Goal: Transaction & Acquisition: Obtain resource

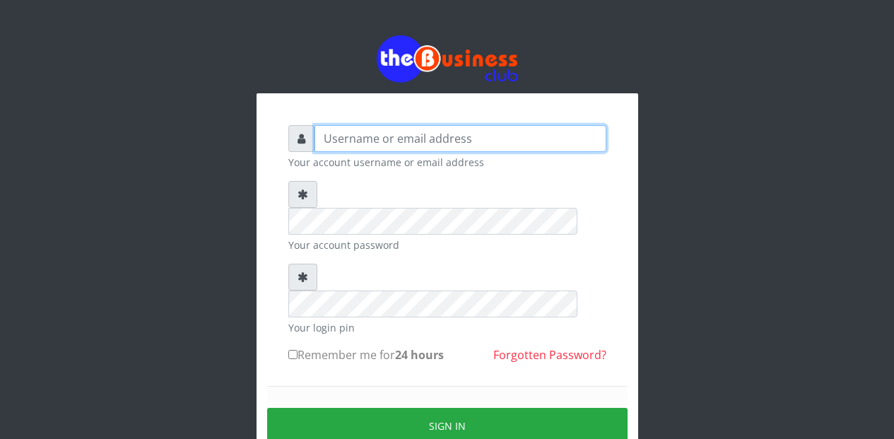
type input "Etinyin"
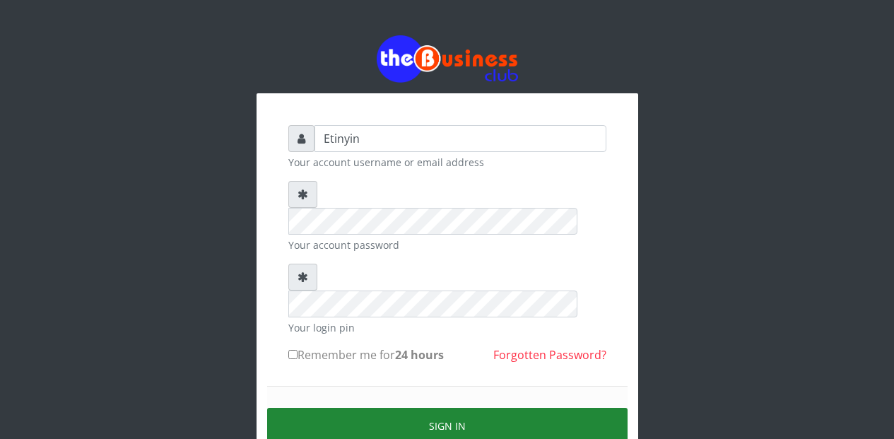
click at [438, 408] on button "Sign in" at bounding box center [447, 426] width 360 height 36
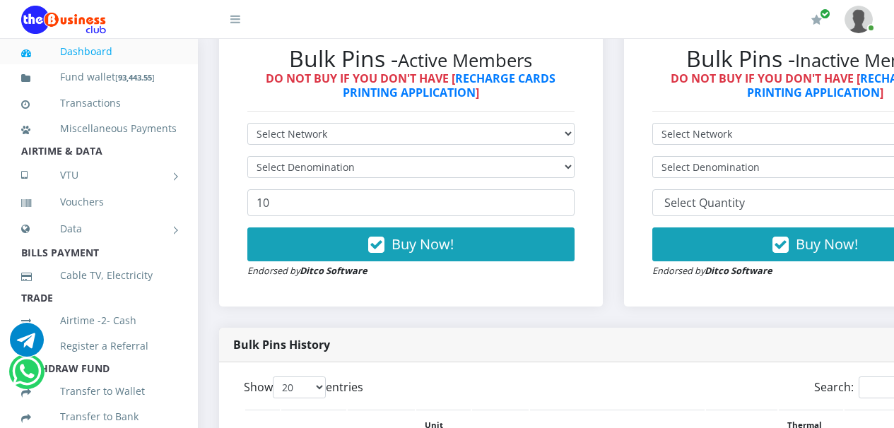
scroll to position [386, 0]
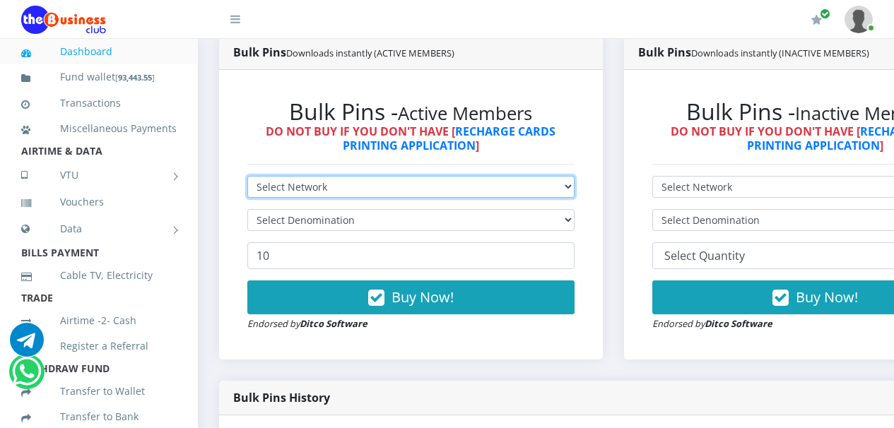
click at [574, 190] on select "Select Network MTN Globacom 9Mobile Airtel" at bounding box center [410, 187] width 327 height 22
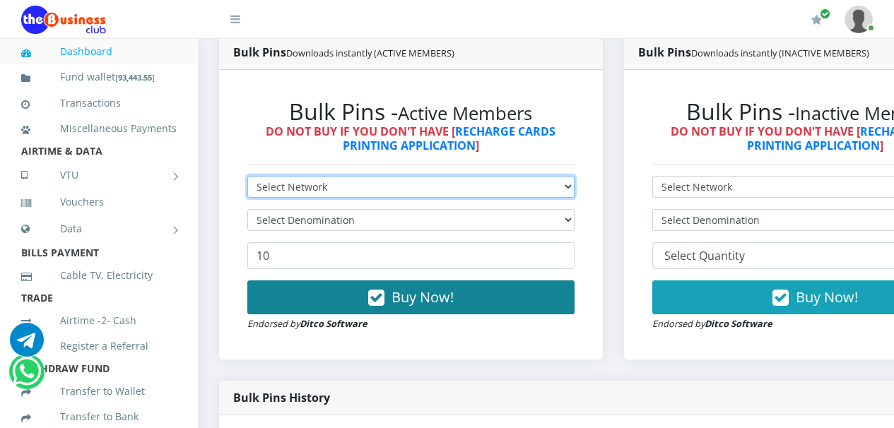
select select "Airtel"
click at [247, 178] on select "Select Network MTN Globacom 9Mobile Airtel" at bounding box center [410, 187] width 327 height 22
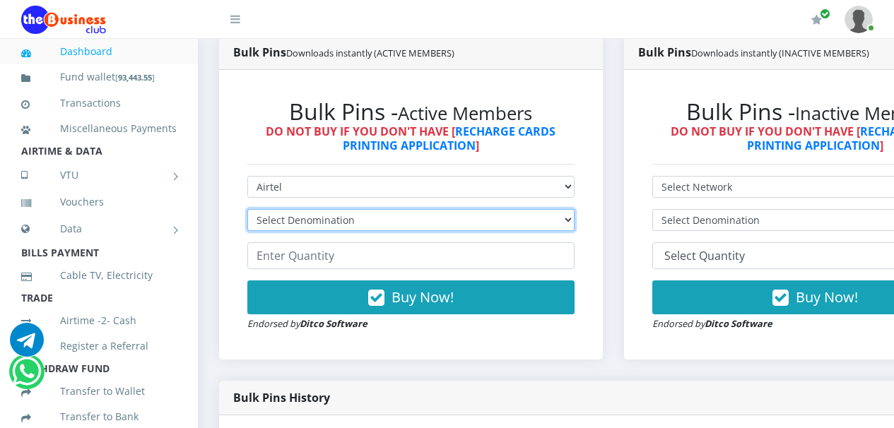
click at [574, 222] on select "Select Denomination Airtel NGN100 - ₦96.36 Airtel NGN200 - ₦192.72 Airtel NGN50…" at bounding box center [410, 220] width 327 height 22
select select "96.36-100"
click at [247, 211] on select "Select Denomination Airtel NGN100 - ₦96.36 Airtel NGN200 - ₦192.72 Airtel NGN50…" at bounding box center [410, 220] width 327 height 22
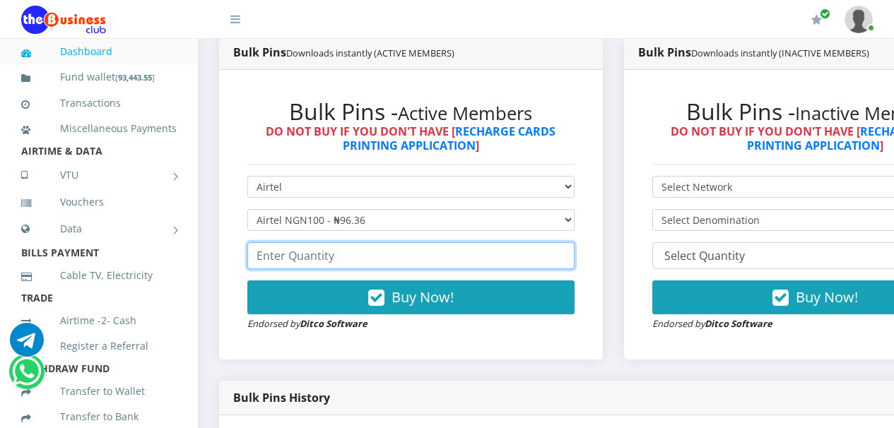
click at [558, 259] on input "number" at bounding box center [410, 255] width 327 height 27
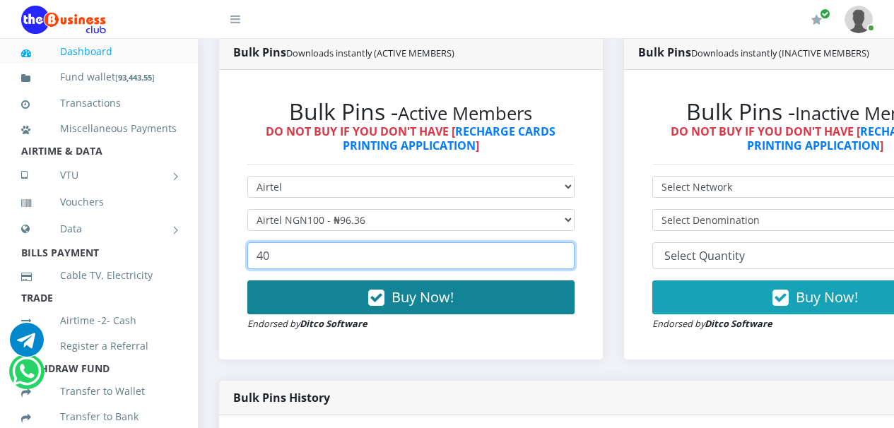
type input "40"
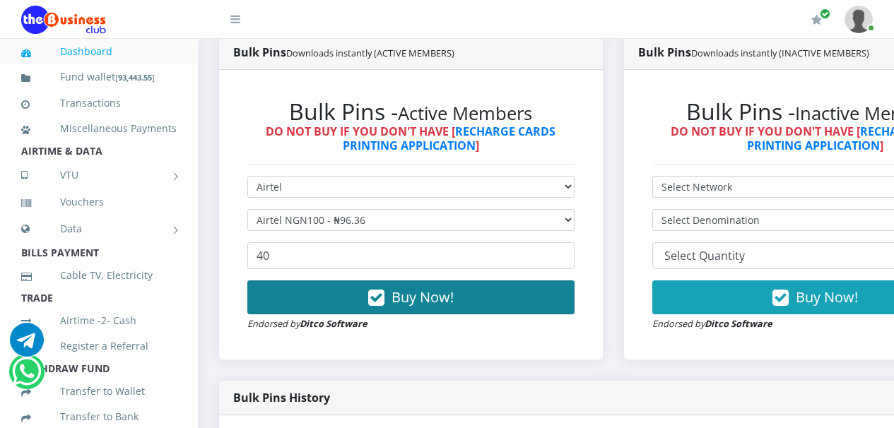
click at [377, 300] on icon "button" at bounding box center [376, 298] width 16 height 14
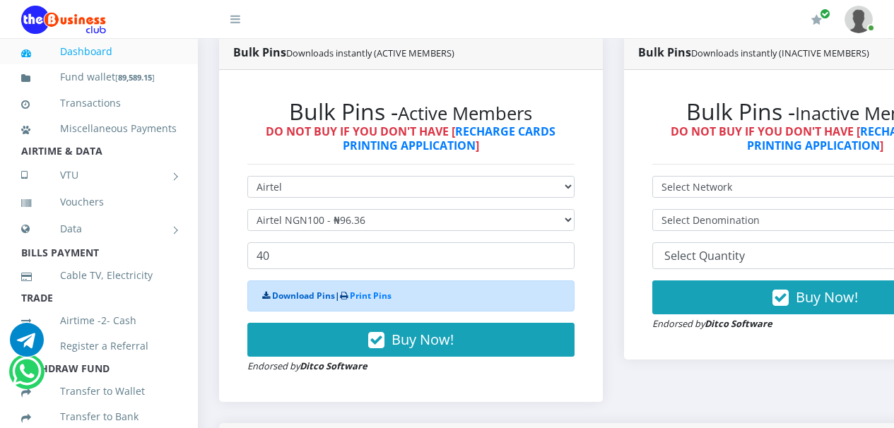
click at [290, 300] on link "Download Pins" at bounding box center [303, 296] width 63 height 12
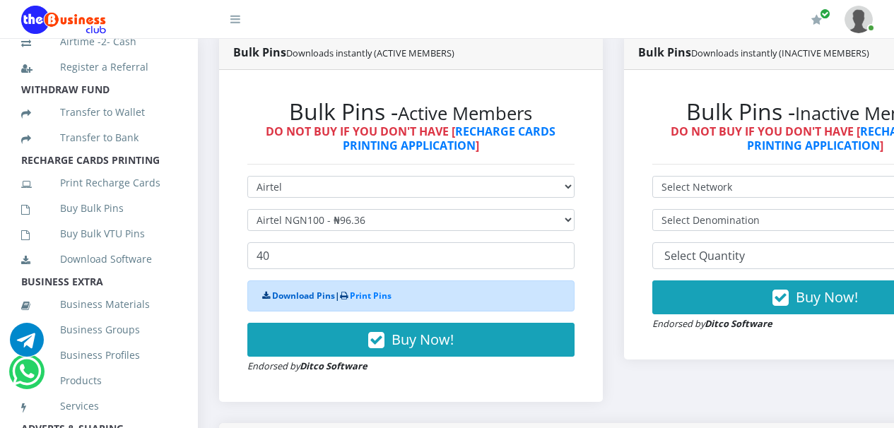
scroll to position [281, 0]
click at [106, 198] on link "Print Recharge Cards" at bounding box center [98, 181] width 155 height 33
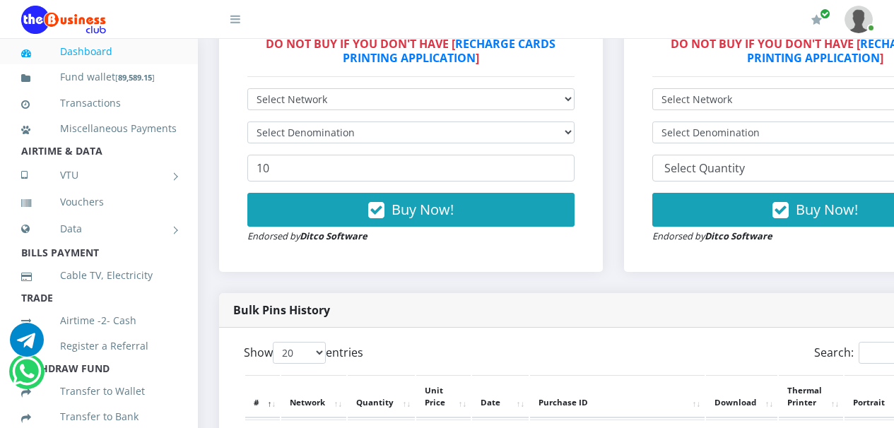
scroll to position [409, 0]
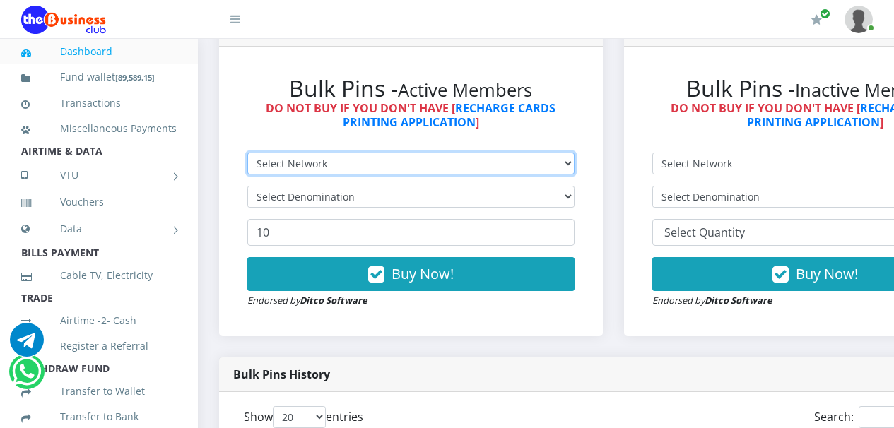
click at [574, 167] on select "Select Network MTN Globacom 9Mobile Airtel" at bounding box center [410, 164] width 327 height 22
select select "MTN"
click at [247, 155] on select "Select Network MTN Globacom 9Mobile Airtel" at bounding box center [410, 164] width 327 height 22
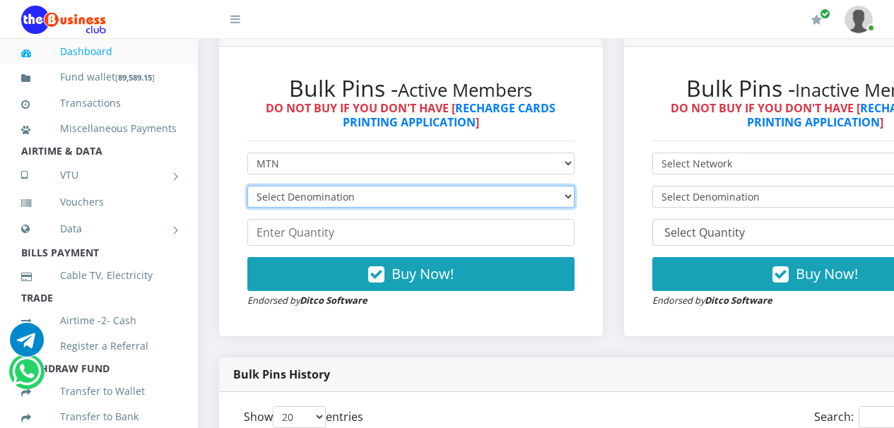
click at [574, 195] on select "Select Denomination MTN NGN100 - ₦96.94 MTN NGN200 - ₦193.88 MTN NGN400 - ₦387.…" at bounding box center [410, 197] width 327 height 22
select select "96.94-100"
click at [247, 188] on select "Select Denomination MTN NGN100 - ₦96.94 MTN NGN200 - ₦193.88 MTN NGN400 - ₦387.…" at bounding box center [410, 197] width 327 height 22
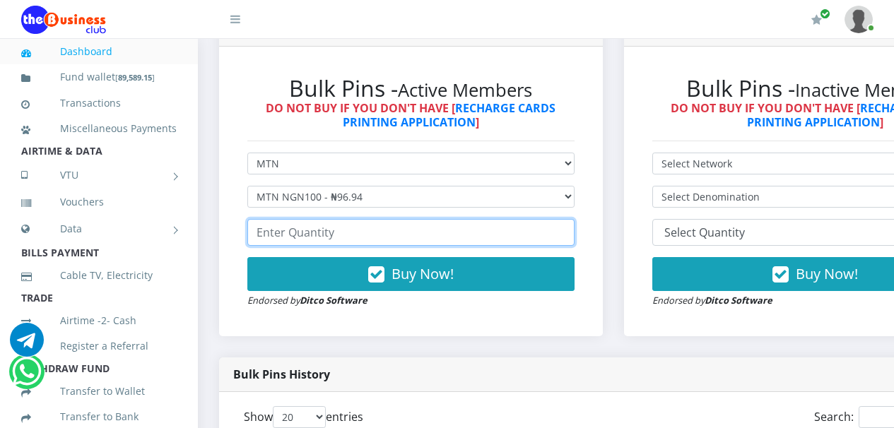
click at [558, 239] on input "number" at bounding box center [410, 232] width 327 height 27
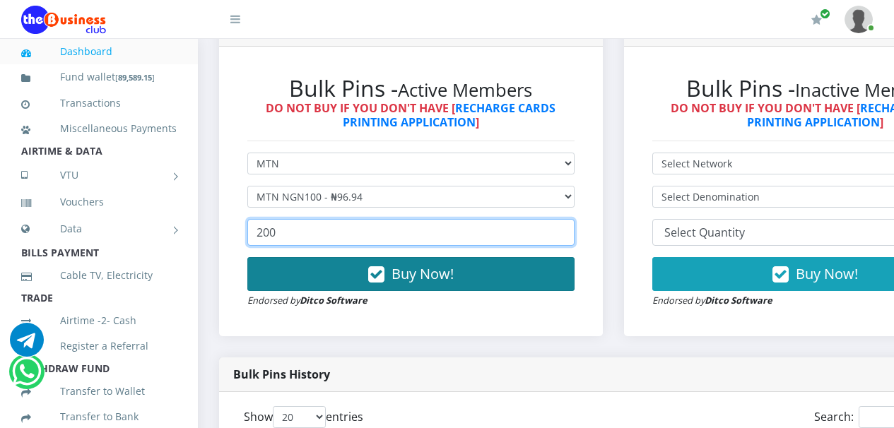
type input "200"
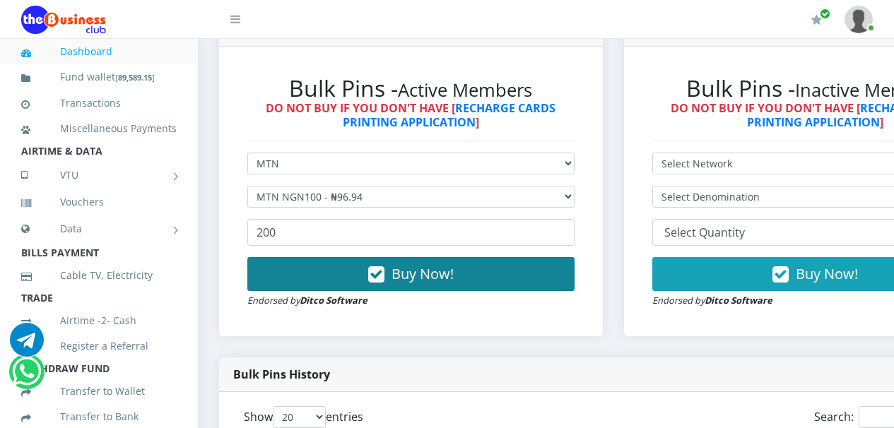
click at [381, 278] on icon "button" at bounding box center [376, 275] width 16 height 14
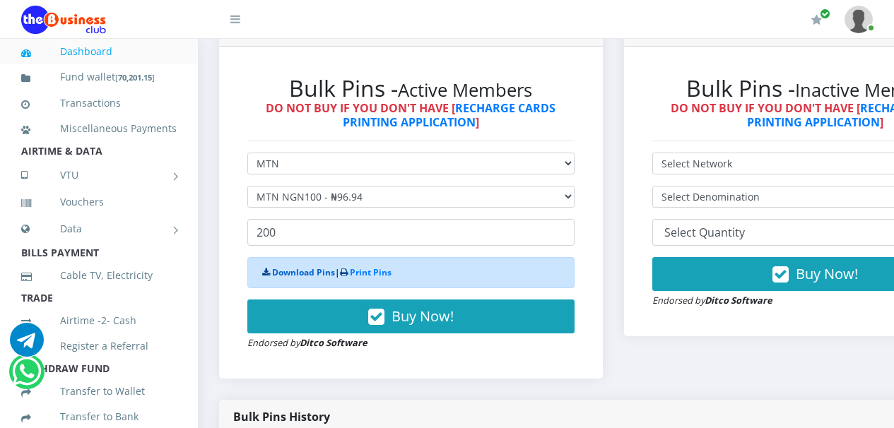
click at [295, 276] on link "Download Pins" at bounding box center [303, 272] width 63 height 12
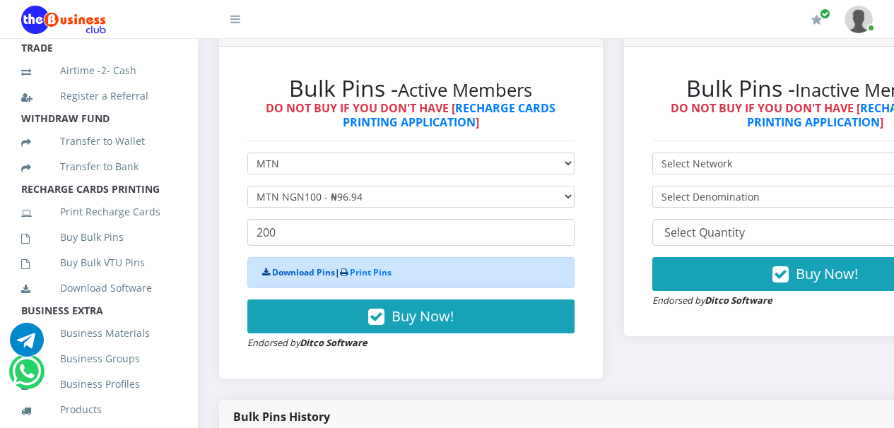
scroll to position [286, 0]
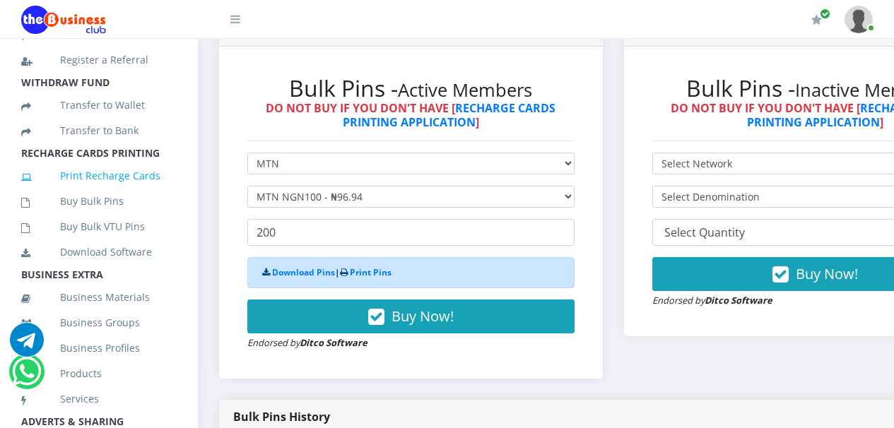
click at [123, 192] on link "Print Recharge Cards" at bounding box center [98, 176] width 155 height 33
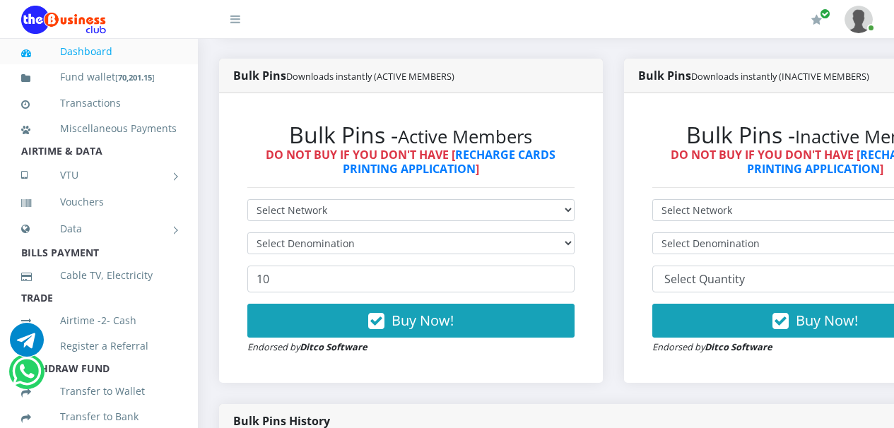
scroll to position [316, 0]
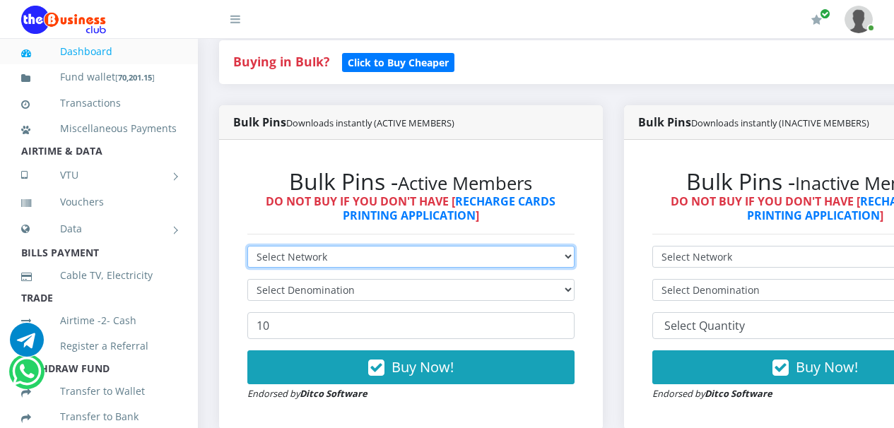
click at [574, 261] on select "Select Network MTN Globacom 9Mobile Airtel" at bounding box center [410, 257] width 327 height 22
select select "Airtel"
click at [247, 248] on select "Select Network MTN Globacom 9Mobile Airtel" at bounding box center [410, 257] width 327 height 22
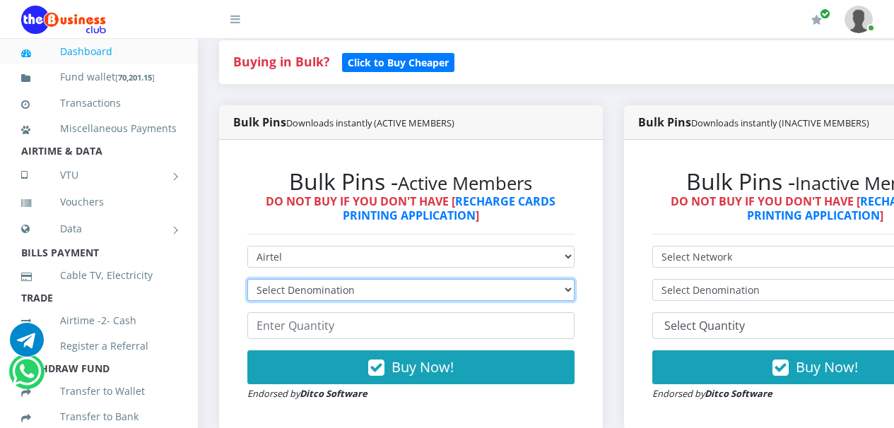
click at [574, 292] on select "Select Denomination Airtel NGN100 - ₦96.36 Airtel NGN200 - ₦192.72 Airtel NGN50…" at bounding box center [410, 290] width 327 height 22
select select "192.72-200"
click at [247, 281] on select "Select Denomination Airtel NGN100 - ₦96.36 Airtel NGN200 - ₦192.72 Airtel NGN50…" at bounding box center [410, 290] width 327 height 22
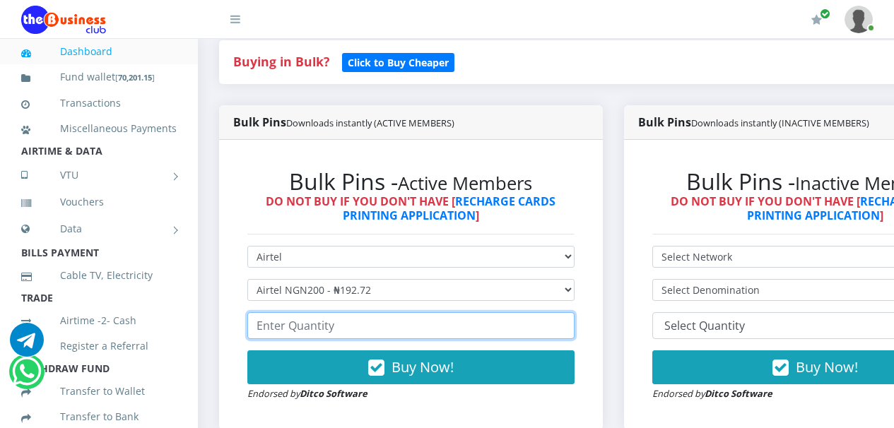
click at [550, 329] on input "number" at bounding box center [410, 325] width 327 height 27
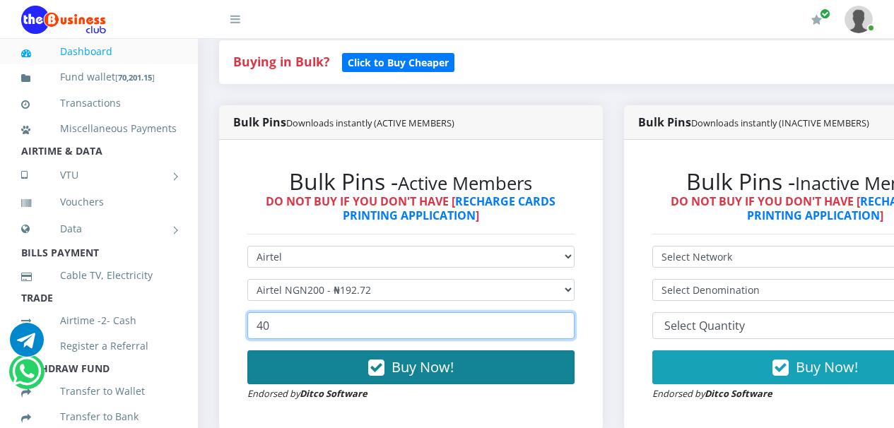
type input "40"
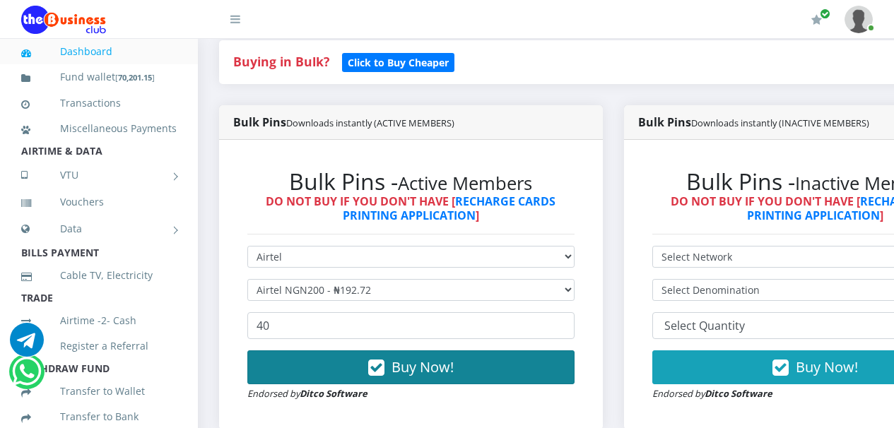
click at [384, 372] on icon "button" at bounding box center [376, 368] width 16 height 14
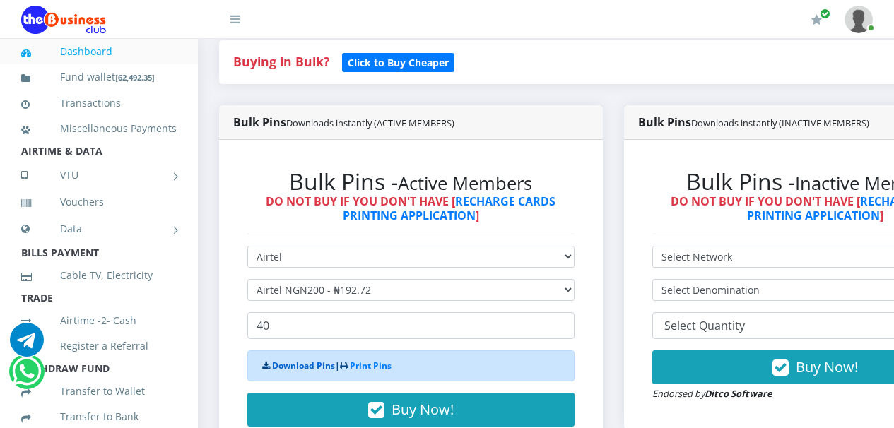
click at [304, 367] on link "Download Pins" at bounding box center [303, 366] width 63 height 12
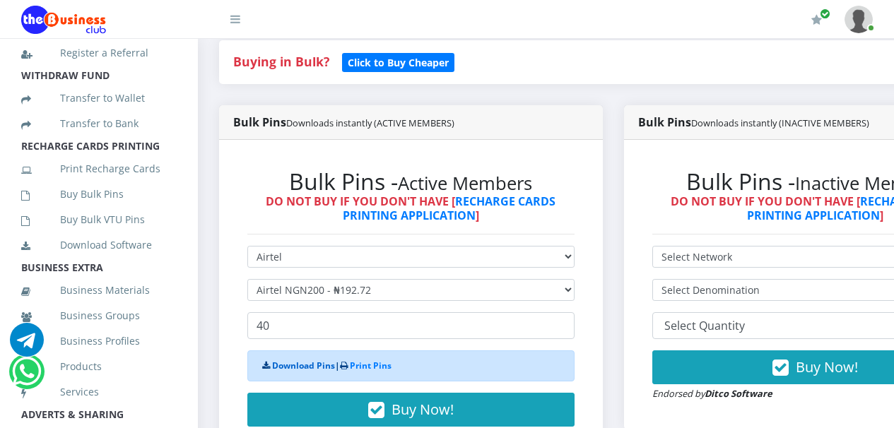
scroll to position [320, 0]
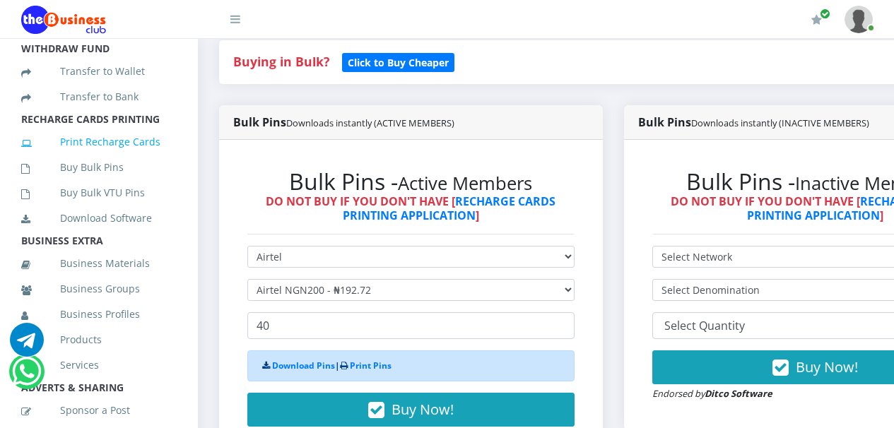
click at [126, 158] on link "Print Recharge Cards" at bounding box center [98, 142] width 155 height 33
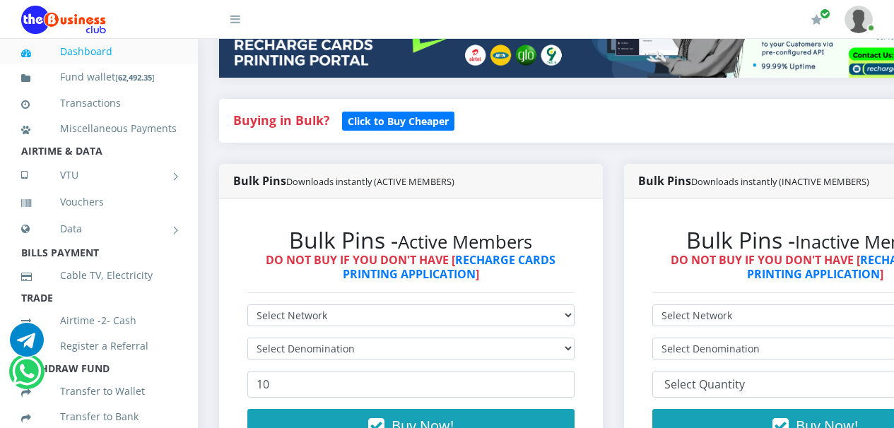
scroll to position [380, 0]
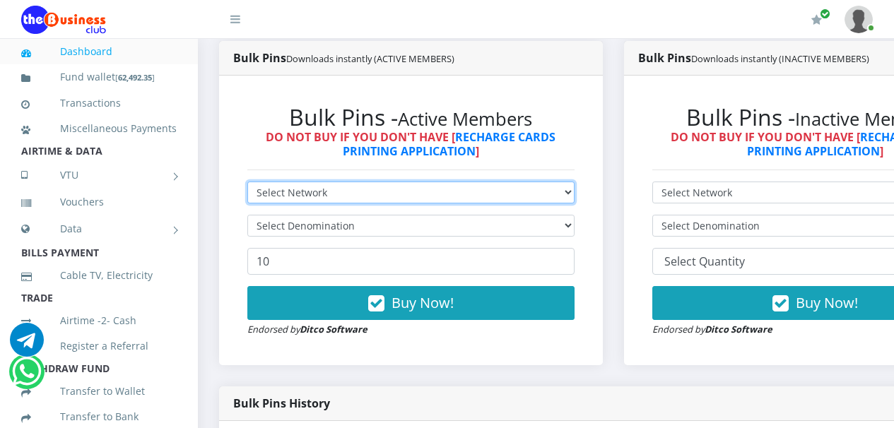
click at [574, 194] on select "Select Network MTN Globacom 9Mobile Airtel" at bounding box center [410, 193] width 327 height 22
select select "MTN"
click at [247, 184] on select "Select Network MTN Globacom 9Mobile Airtel" at bounding box center [410, 193] width 327 height 22
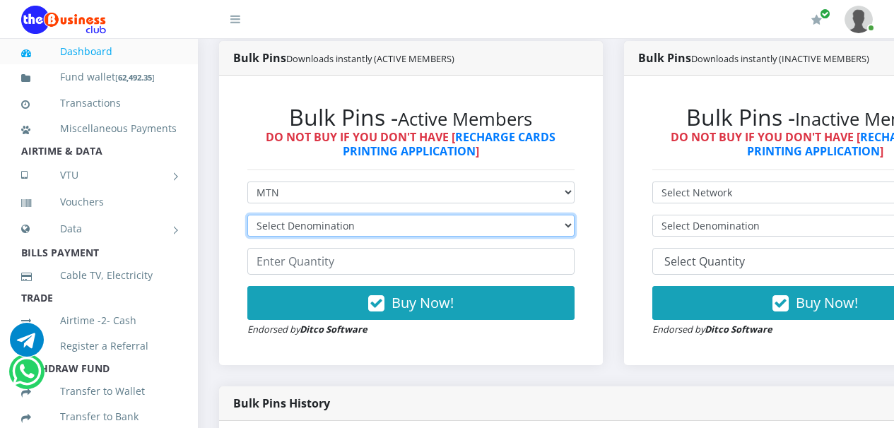
click at [574, 226] on select "Select Denomination MTN NGN100 - ₦96.94 MTN NGN200 - ₦193.88 MTN NGN400 - ₦387.…" at bounding box center [410, 226] width 327 height 22
select select "193.88-200"
click at [247, 217] on select "Select Denomination MTN NGN100 - ₦96.94 MTN NGN200 - ₦193.88 MTN NGN400 - ₦387.…" at bounding box center [410, 226] width 327 height 22
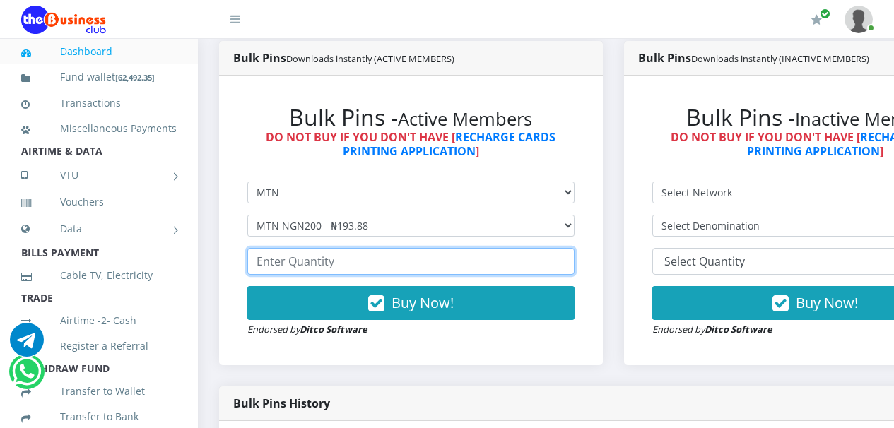
click at [522, 265] on input "number" at bounding box center [410, 261] width 327 height 27
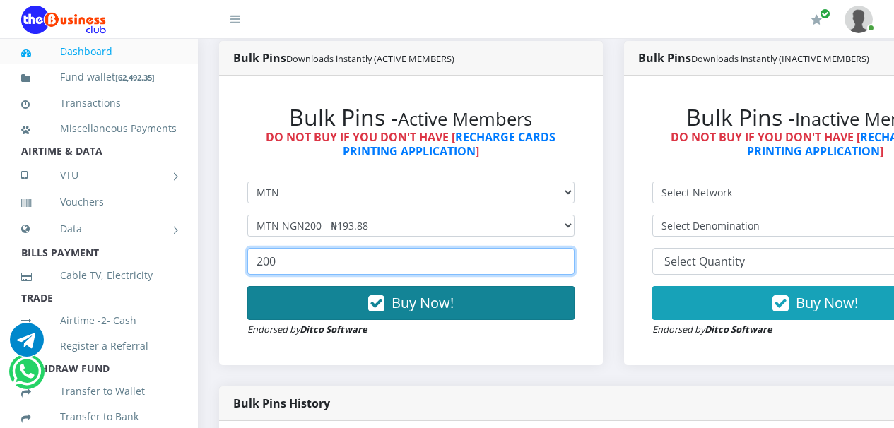
type input "200"
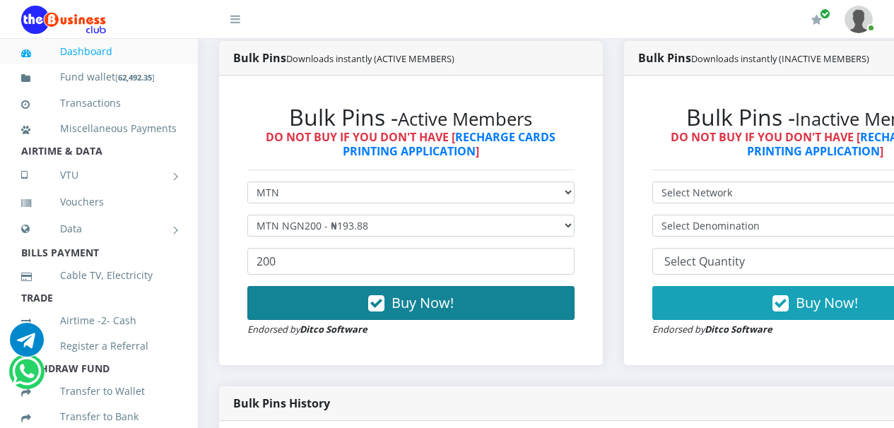
click at [378, 306] on icon "button" at bounding box center [376, 304] width 16 height 14
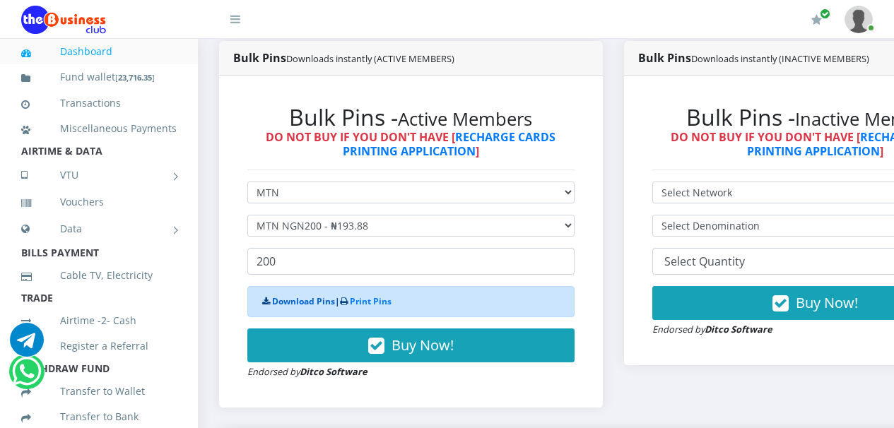
click at [304, 303] on link "Download Pins" at bounding box center [303, 301] width 63 height 12
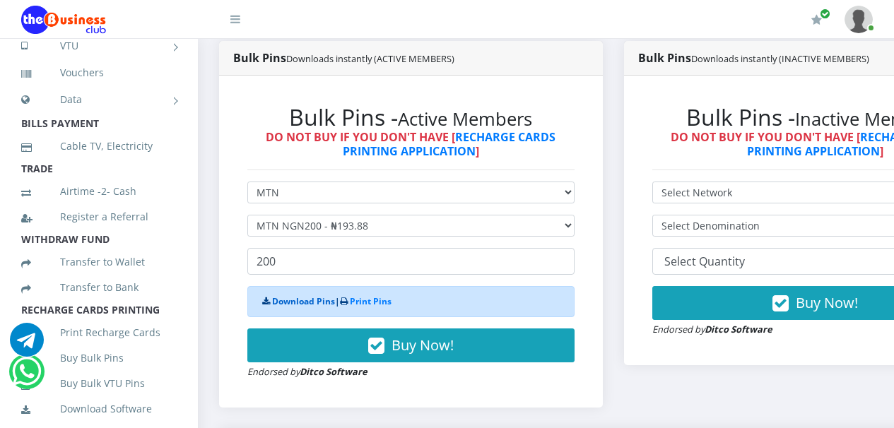
scroll to position [304, 0]
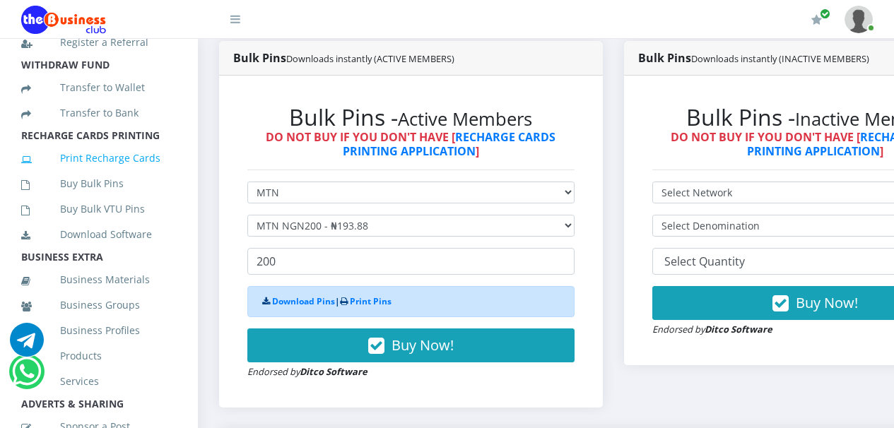
click at [101, 175] on link "Print Recharge Cards" at bounding box center [98, 158] width 155 height 33
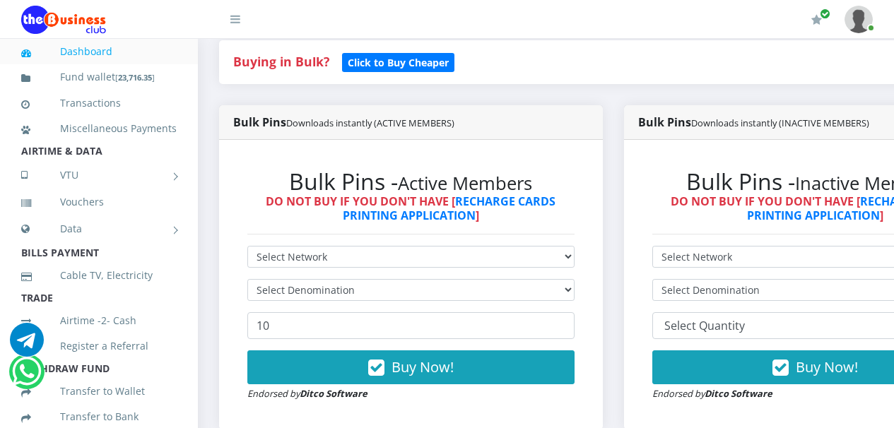
scroll to position [333, 0]
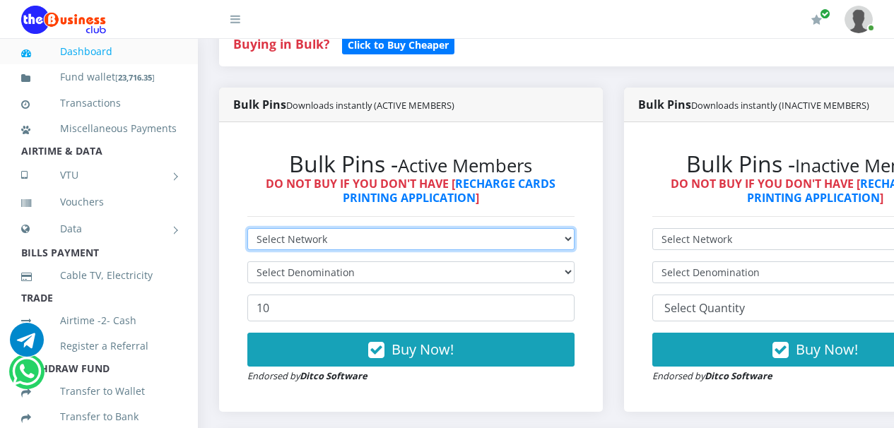
click at [574, 240] on select "Select Network MTN Globacom 9Mobile Airtel" at bounding box center [410, 239] width 327 height 22
select select "Airtel"
click at [247, 230] on select "Select Network MTN Globacom 9Mobile Airtel" at bounding box center [410, 239] width 327 height 22
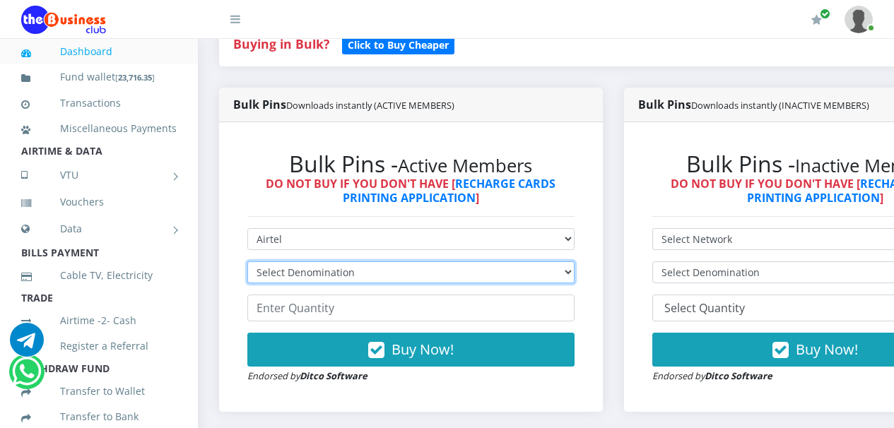
click at [574, 273] on select "Select Denomination Airtel NGN100 - ₦96.36 Airtel NGN200 - ₦192.72 Airtel NGN50…" at bounding box center [410, 272] width 327 height 22
select select "481.8-500"
click at [247, 264] on select "Select Denomination Airtel NGN100 - ₦96.36 Airtel NGN200 - ₦192.72 Airtel NGN50…" at bounding box center [410, 272] width 327 height 22
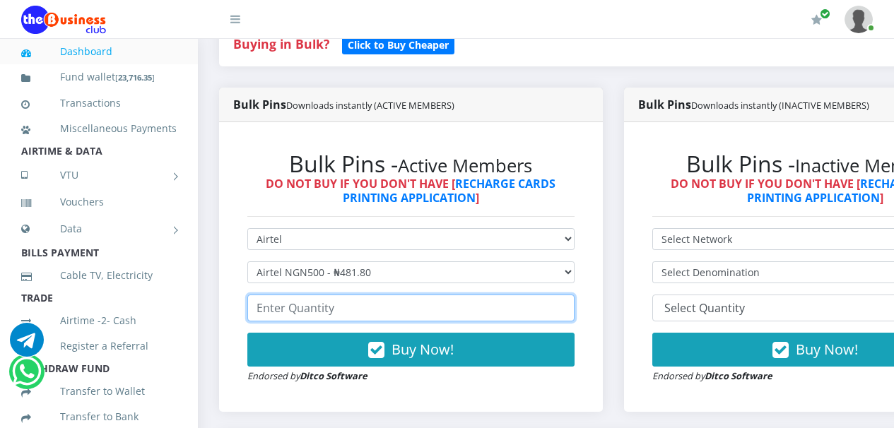
click at [558, 311] on input "number" at bounding box center [410, 308] width 327 height 27
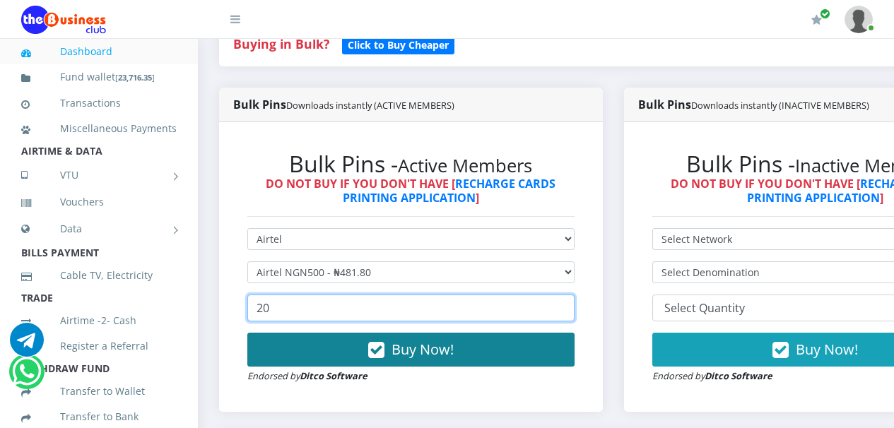
type input "20"
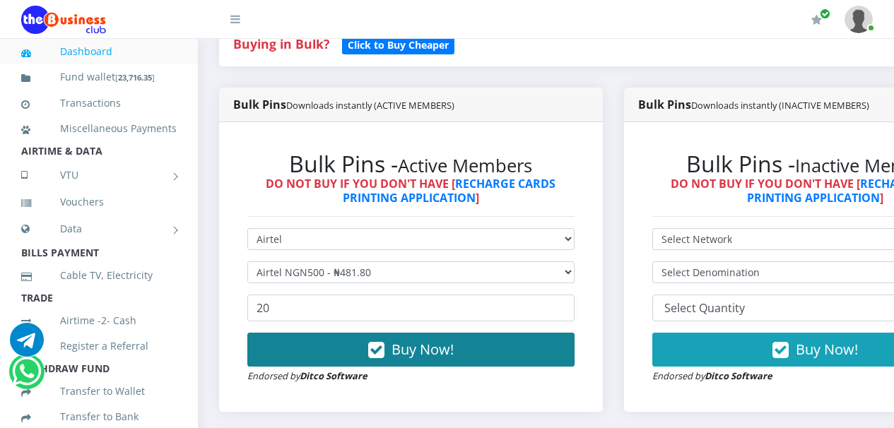
click at [382, 353] on icon "button" at bounding box center [376, 350] width 16 height 14
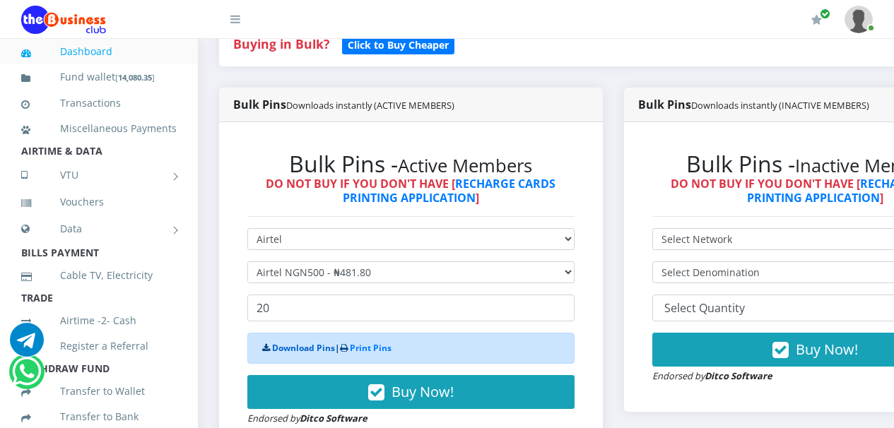
click at [298, 350] on link "Download Pins" at bounding box center [303, 348] width 63 height 12
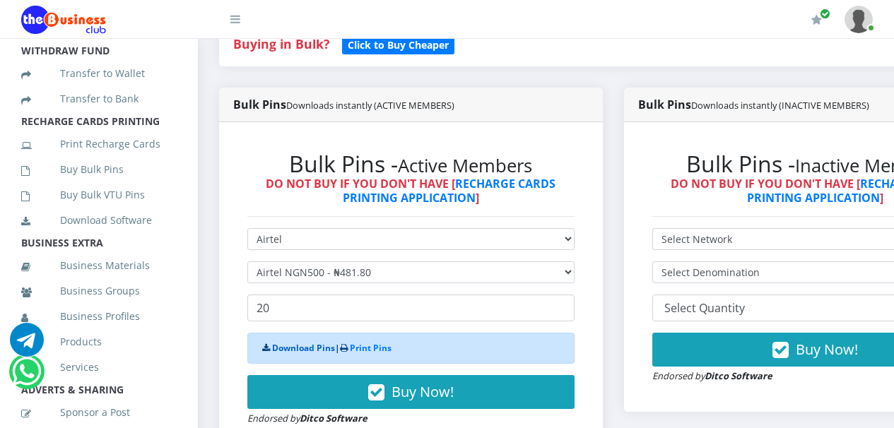
scroll to position [336, 0]
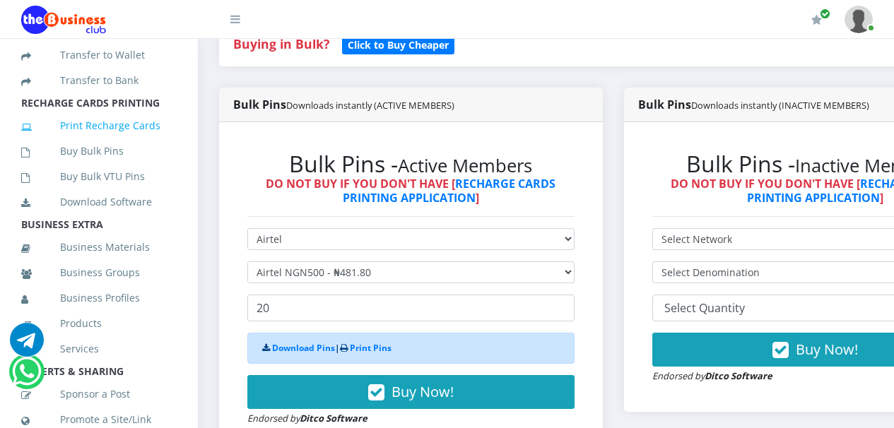
click at [92, 142] on link "Print Recharge Cards" at bounding box center [98, 126] width 155 height 33
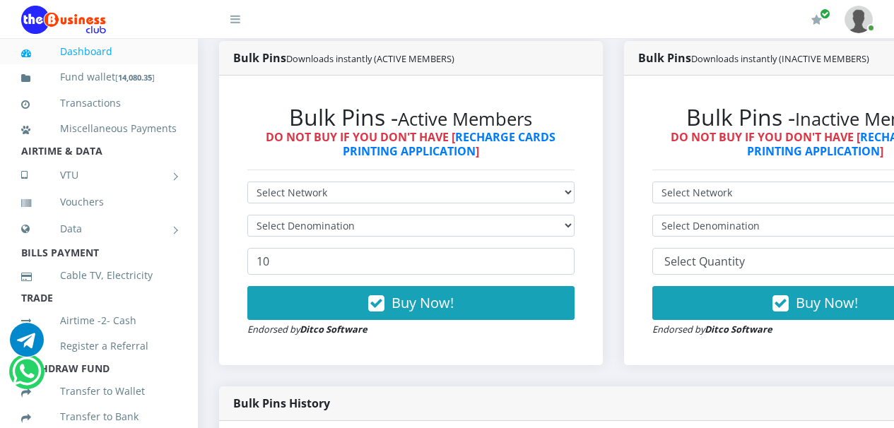
scroll to position [345, 0]
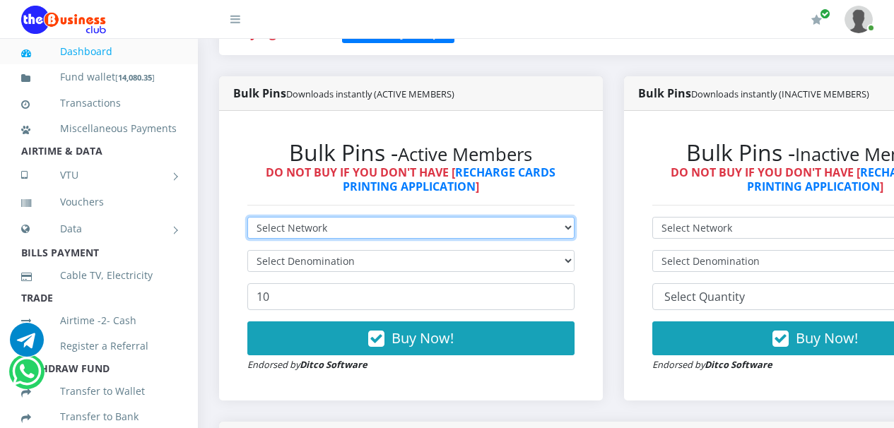
click at [574, 229] on select "Select Network MTN Globacom 9Mobile Airtel" at bounding box center [410, 228] width 327 height 22
select select "MTN"
click at [247, 219] on select "Select Network MTN Globacom 9Mobile Airtel" at bounding box center [410, 228] width 327 height 22
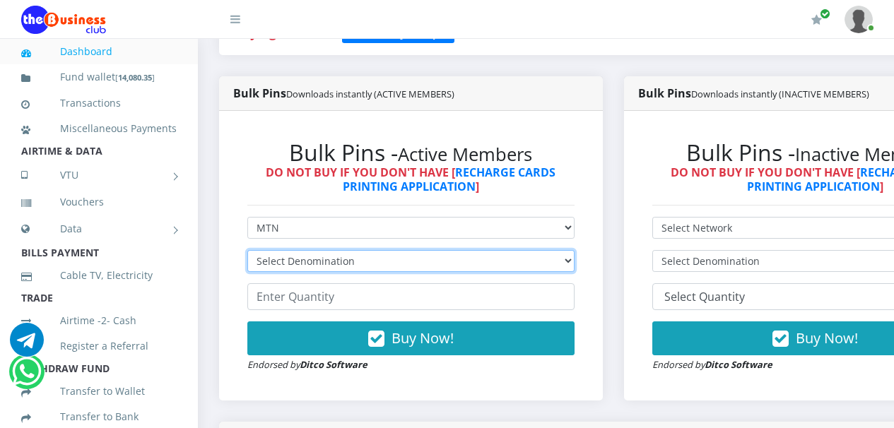
click at [574, 264] on select "Select Denomination MTN NGN100 - ₦96.94 MTN NGN200 - ₦193.88 MTN NGN400 - ₦387.…" at bounding box center [410, 261] width 327 height 22
select select "484.7-500"
click at [247, 252] on select "Select Denomination MTN NGN100 - ₦96.94 MTN NGN200 - ₦193.88 MTN NGN400 - ₦387.…" at bounding box center [410, 261] width 327 height 22
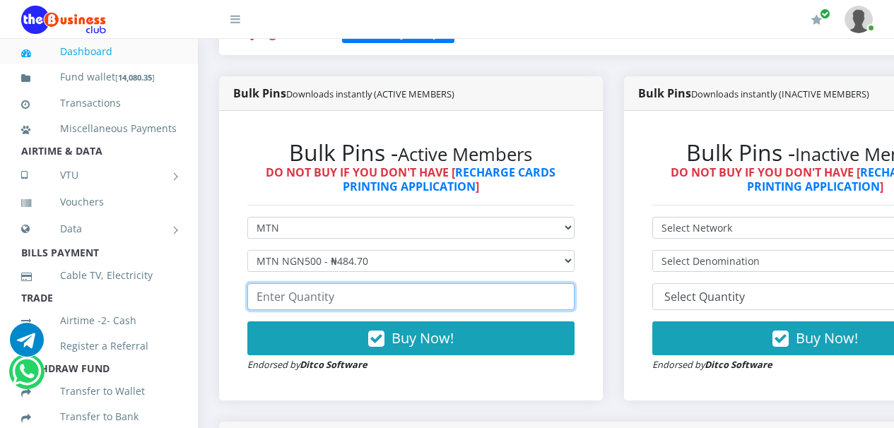
click at [449, 300] on input "number" at bounding box center [410, 296] width 327 height 27
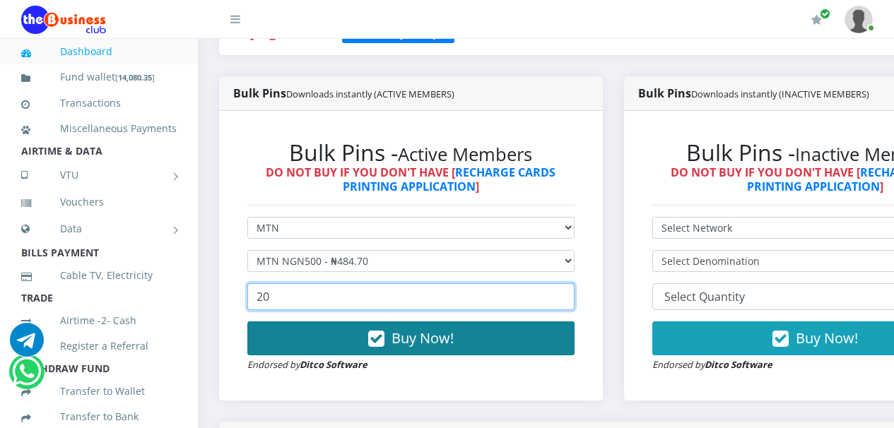
type input "20"
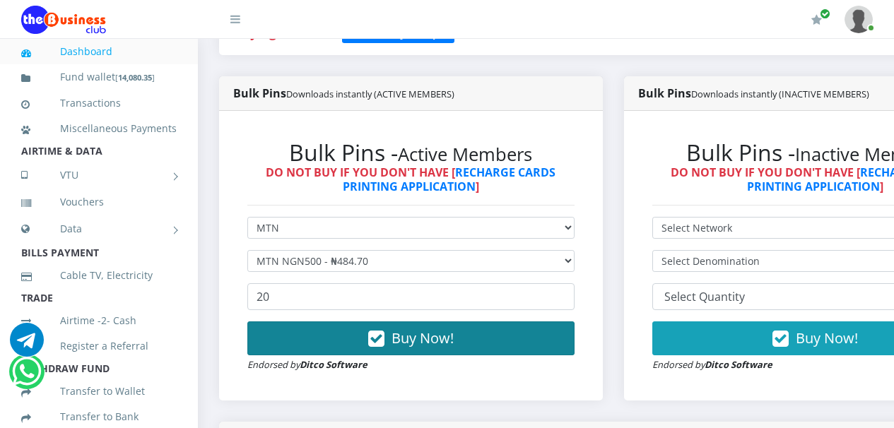
click at [384, 342] on icon "button" at bounding box center [376, 339] width 16 height 14
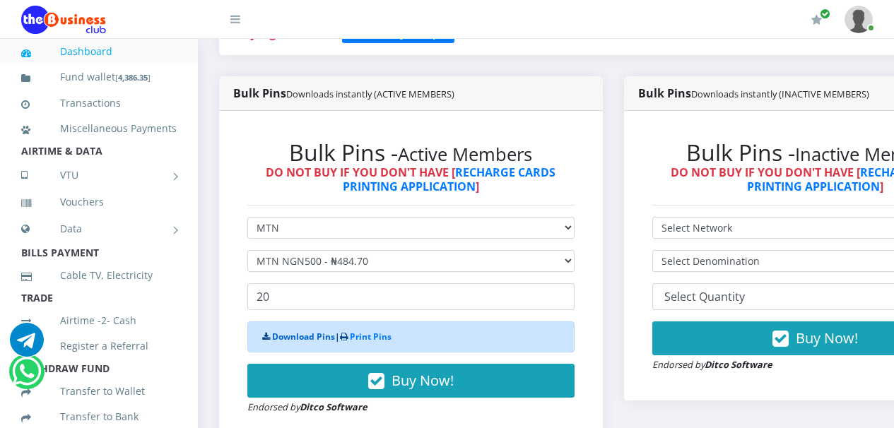
click at [300, 340] on link "Download Pins" at bounding box center [303, 337] width 63 height 12
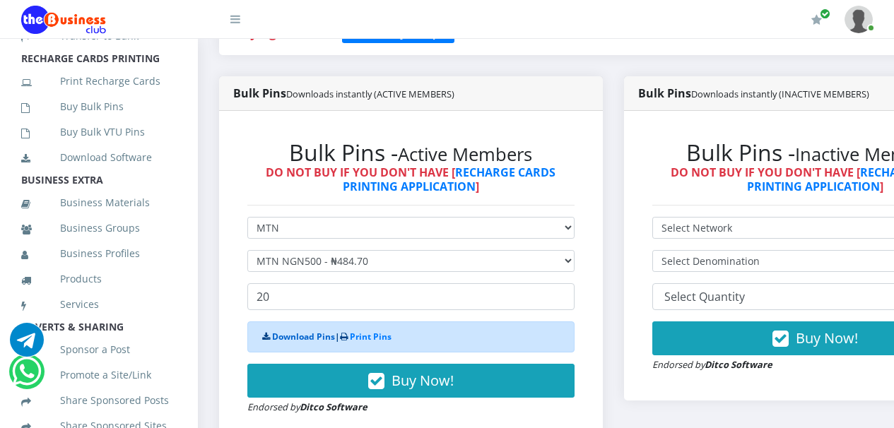
scroll to position [399, 0]
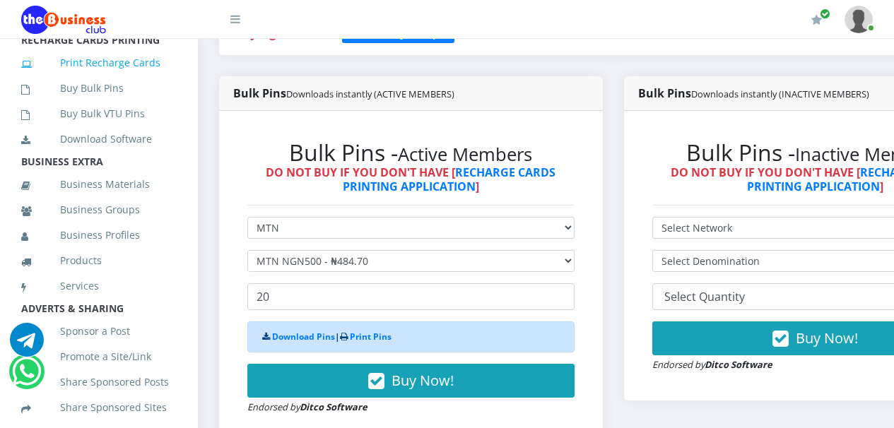
click at [102, 79] on link "Print Recharge Cards" at bounding box center [98, 63] width 155 height 33
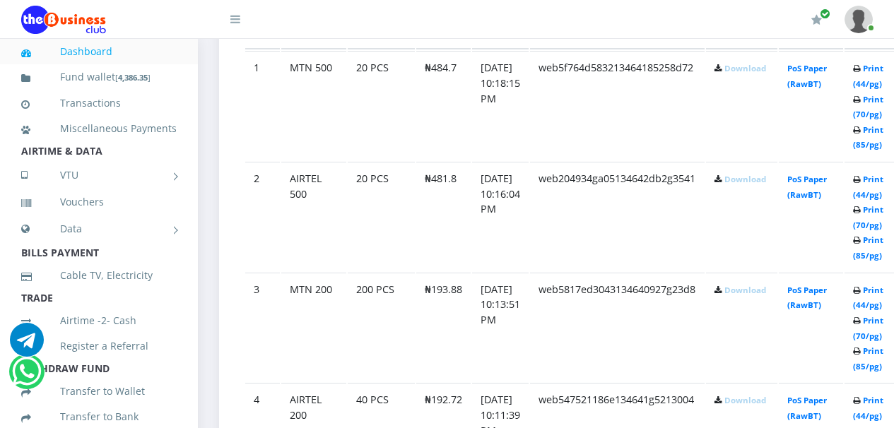
scroll to position [854, 0]
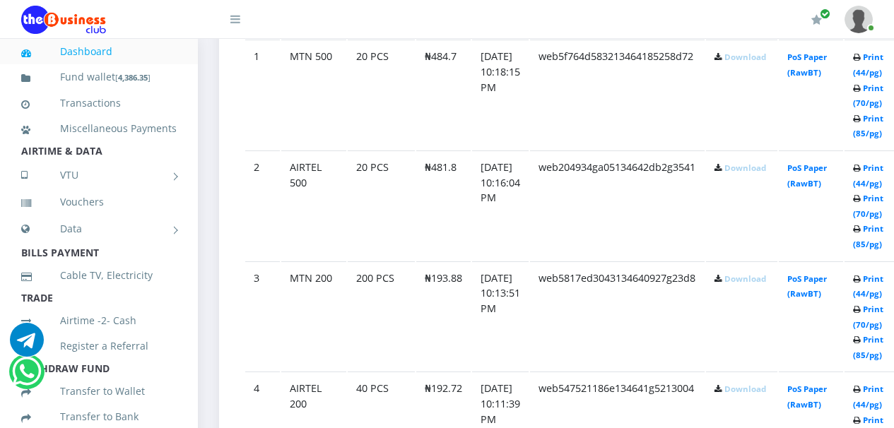
click at [759, 59] on link "Download" at bounding box center [745, 57] width 42 height 11
click at [566, 122] on td "web5f764d583213464185258d72" at bounding box center [617, 95] width 175 height 110
click at [760, 172] on link "Download" at bounding box center [745, 168] width 42 height 11
click at [766, 281] on link "Download" at bounding box center [745, 278] width 42 height 11
click at [766, 317] on td "Download" at bounding box center [741, 316] width 71 height 110
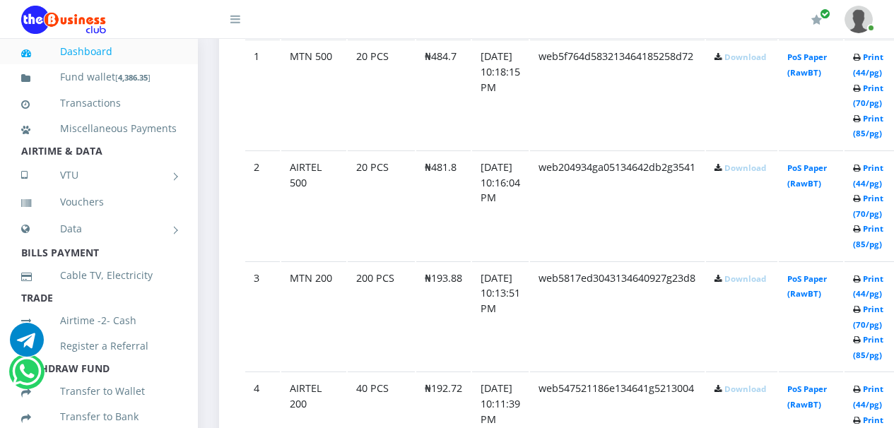
click at [766, 391] on link "Download" at bounding box center [745, 389] width 42 height 11
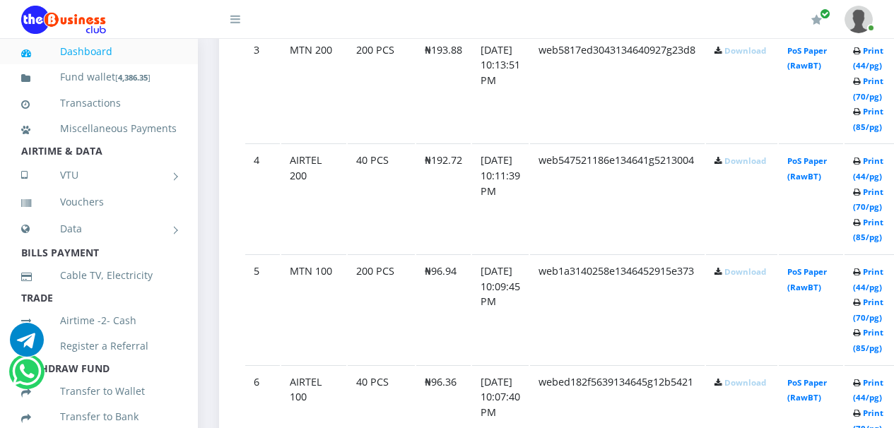
scroll to position [1146, 0]
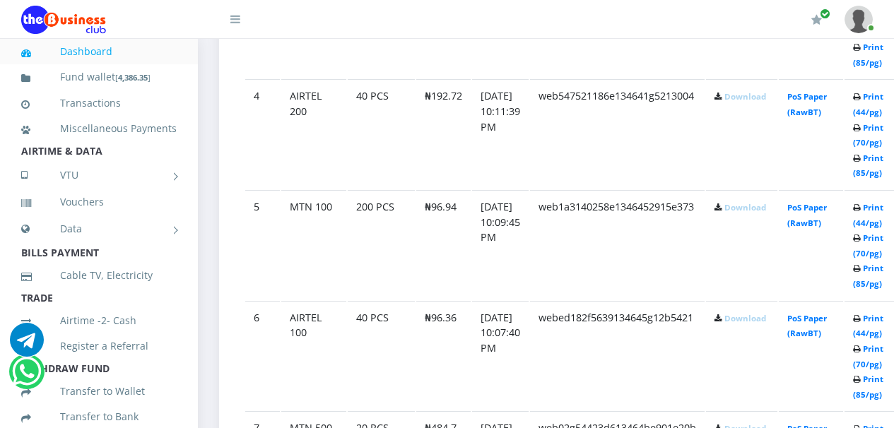
click at [766, 212] on link "Download" at bounding box center [745, 207] width 42 height 11
click at [577, 277] on td "web1a3140258e1346452915e373" at bounding box center [617, 245] width 175 height 110
click at [763, 321] on link "Download" at bounding box center [745, 318] width 42 height 11
click at [434, 33] on div "My Profile Settings Logout" at bounding box center [570, 20] width 604 height 40
click at [492, 33] on div "My Profile Settings Logout" at bounding box center [570, 20] width 604 height 40
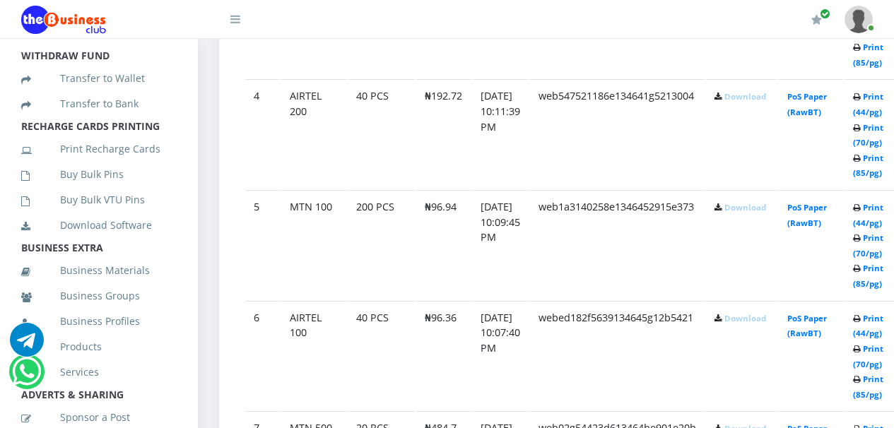
scroll to position [318, 0]
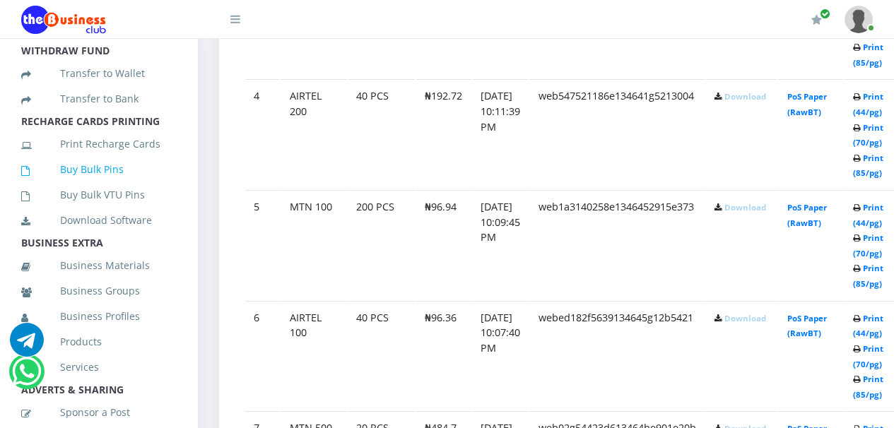
click at [90, 186] on link "Buy Bulk Pins" at bounding box center [98, 169] width 155 height 33
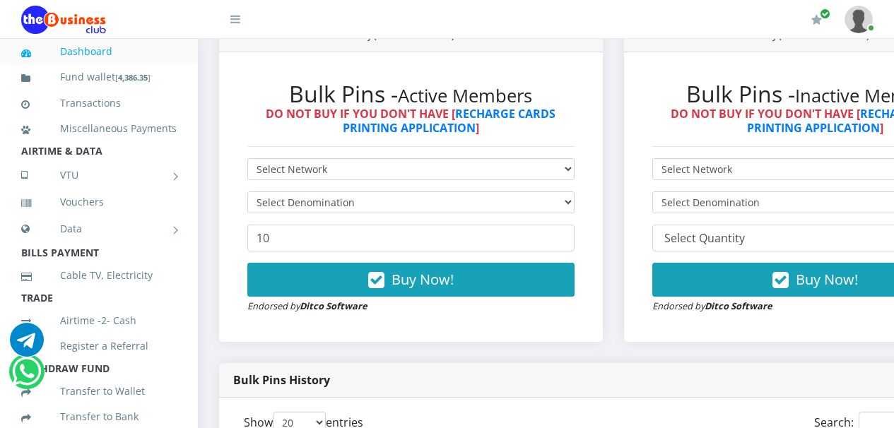
scroll to position [415, 0]
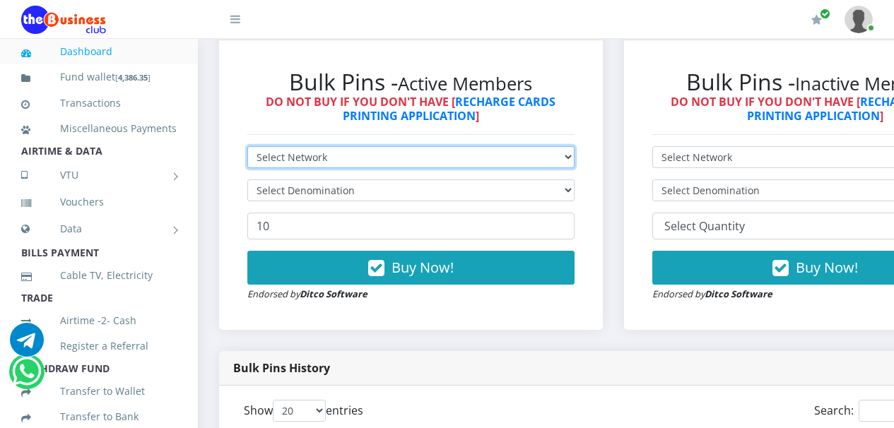
click at [574, 160] on select "Select Network MTN Globacom 9Mobile Airtel" at bounding box center [410, 157] width 327 height 22
select select "Glo"
click at [247, 148] on select "Select Network MTN Globacom 9Mobile Airtel" at bounding box center [410, 157] width 327 height 22
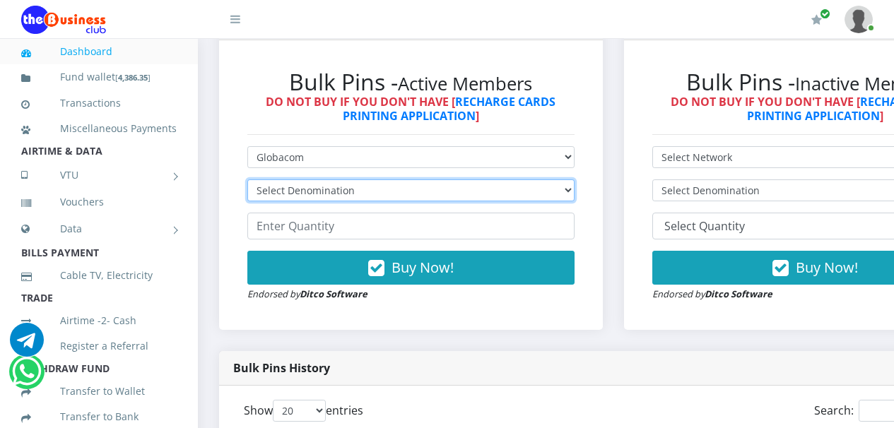
click at [574, 194] on select "Select Denomination Glo NGN100 - ₦96.45 Glo NGN200 - ₦192.90 Glo NGN500 - ₦482.…" at bounding box center [410, 190] width 327 height 22
select select "96.45-100"
click at [247, 182] on select "Select Denomination Glo NGN100 - ₦96.45 Glo NGN200 - ₦192.90 Glo NGN500 - ₦482.…" at bounding box center [410, 190] width 327 height 22
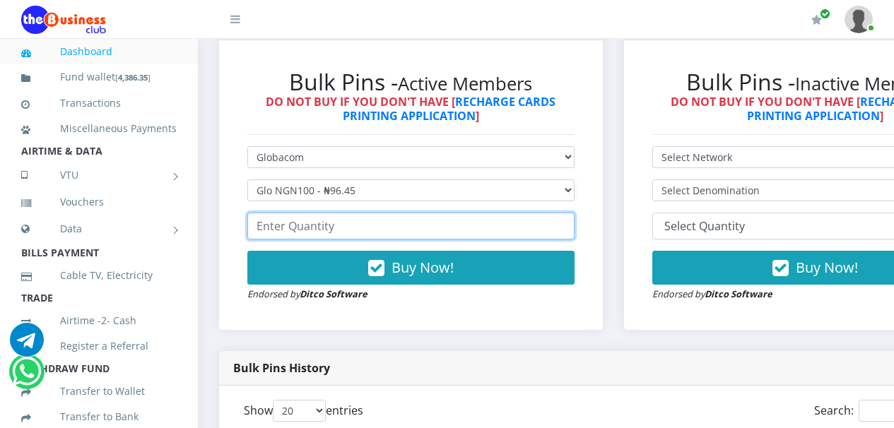
click at [549, 228] on input "number" at bounding box center [410, 226] width 327 height 27
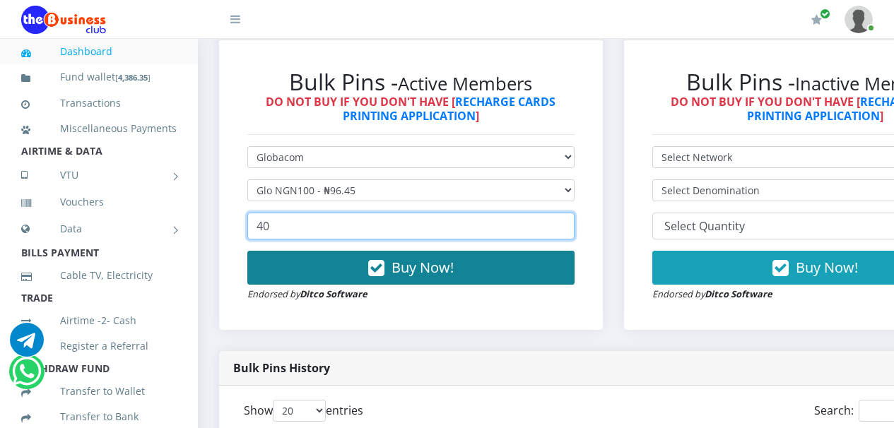
type input "40"
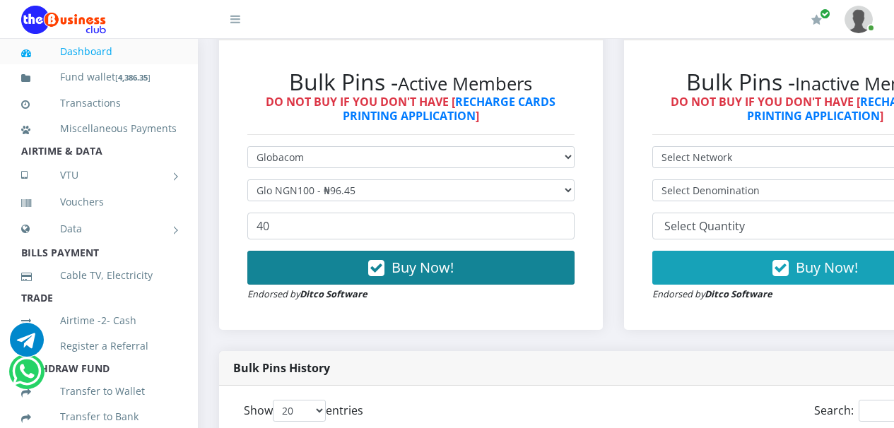
click at [380, 273] on icon "button" at bounding box center [376, 268] width 16 height 14
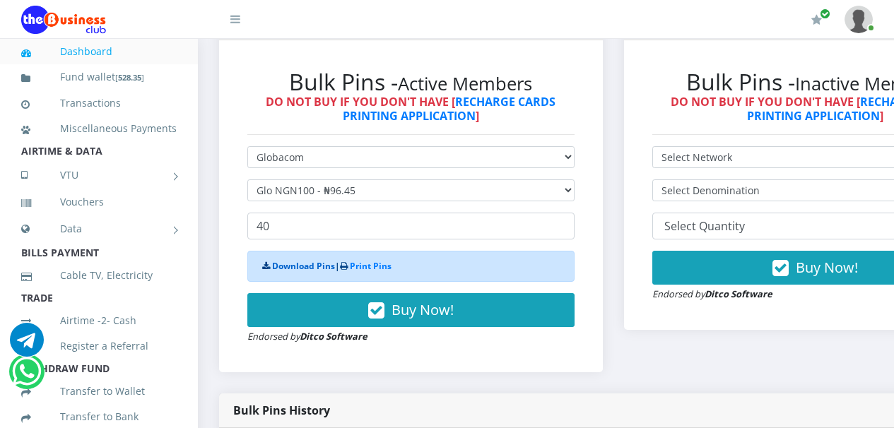
click at [303, 268] on link "Download Pins" at bounding box center [303, 266] width 63 height 12
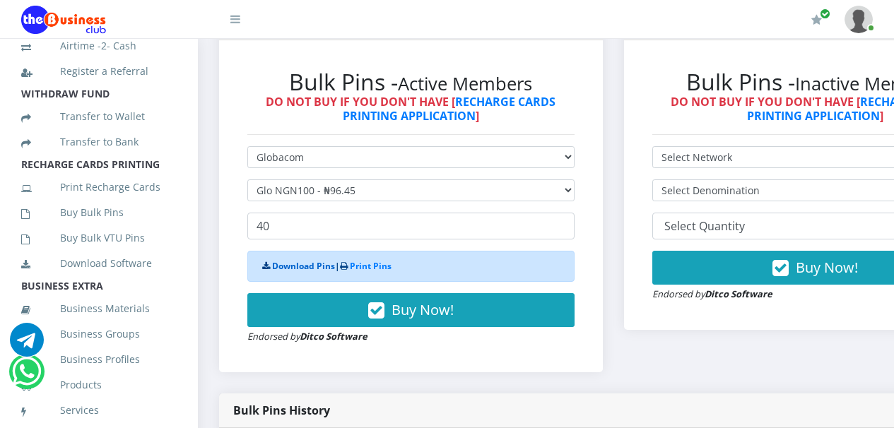
scroll to position [326, 0]
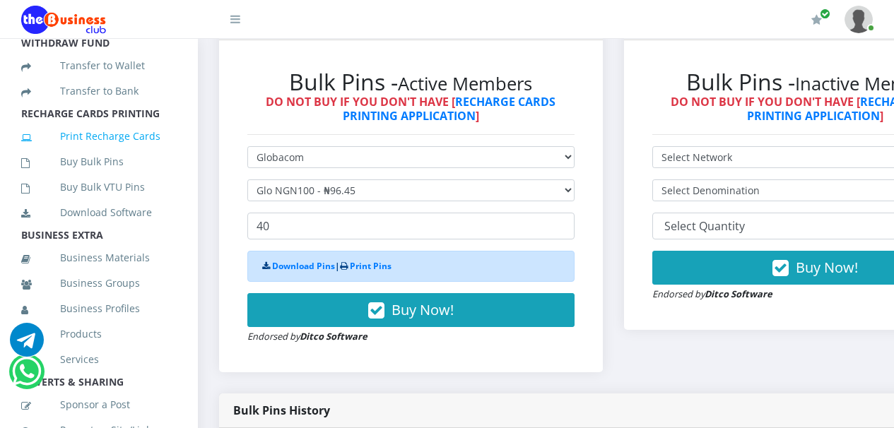
click at [114, 153] on link "Print Recharge Cards" at bounding box center [98, 136] width 155 height 33
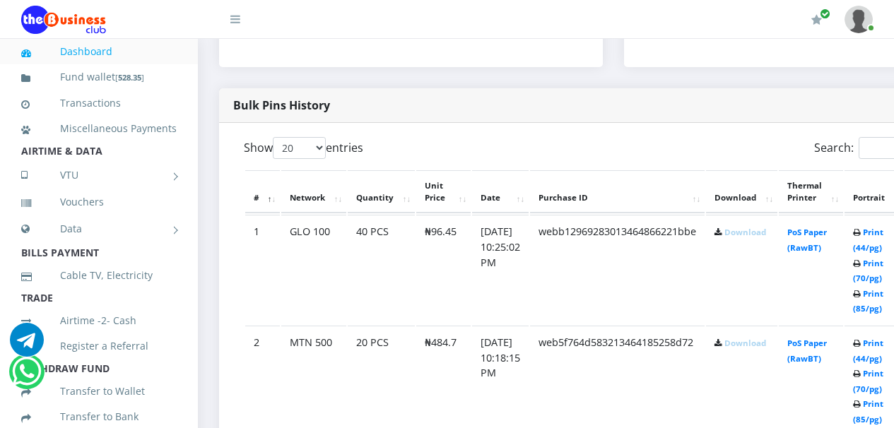
scroll to position [655, 0]
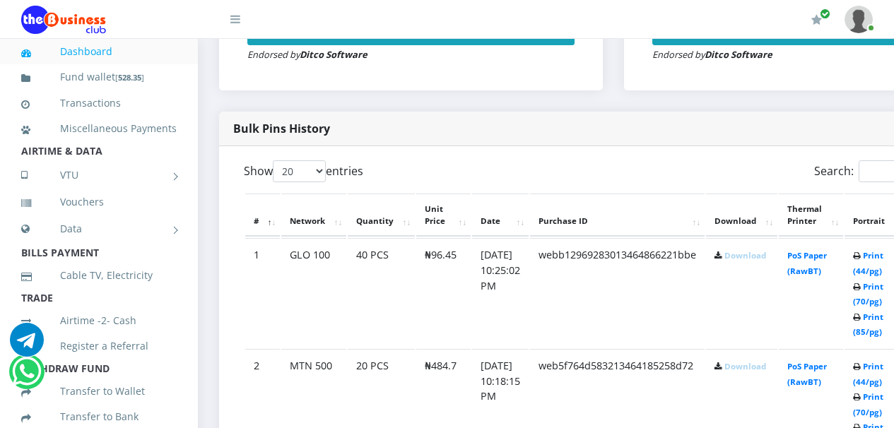
click at [765, 260] on link "Download" at bounding box center [745, 255] width 42 height 11
click at [690, 183] on div "Search:" at bounding box center [803, 174] width 359 height 28
